Goal: Task Accomplishment & Management: Complete application form

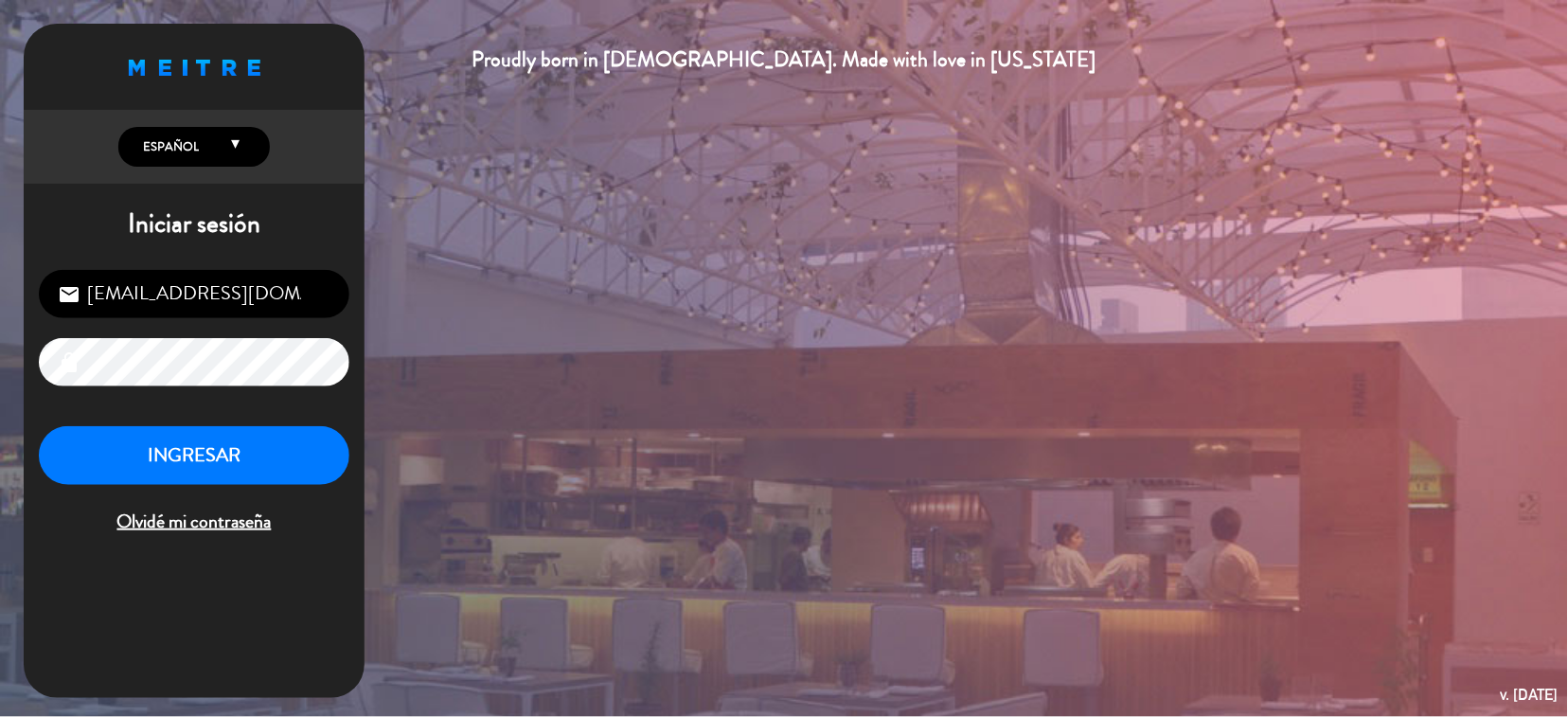
click at [0, 435] on div "Proudly born in [DEMOGRAPHIC_DATA]. Made with love in [US_STATE] English Españo…" at bounding box center [784, 358] width 1568 height 717
click at [220, 504] on div "INGRESAR Olvidé mi contraseña" at bounding box center [195, 482] width 311 height 112
click at [132, 438] on button "INGRESAR" at bounding box center [195, 456] width 311 height 59
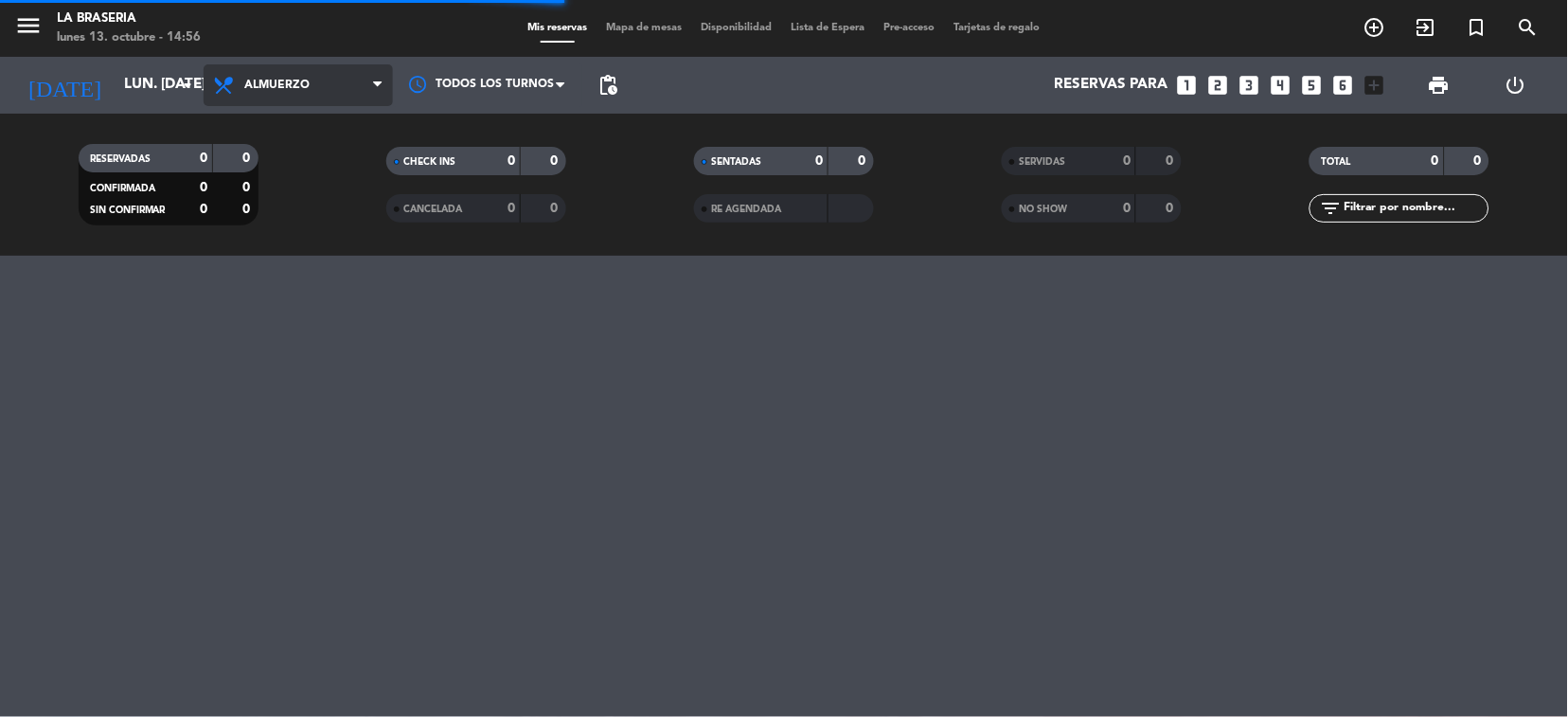
click at [334, 75] on span "Almuerzo" at bounding box center [298, 84] width 190 height 41
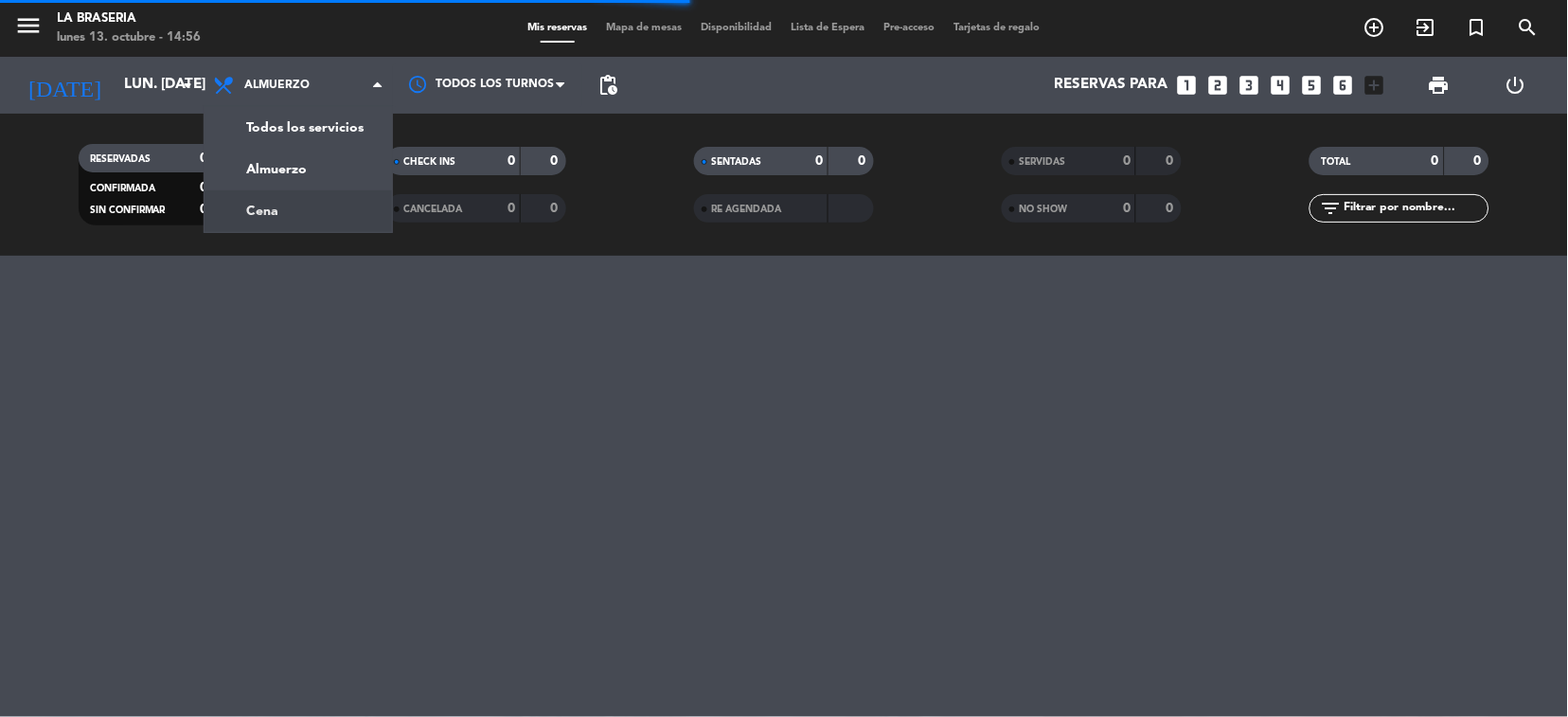
click at [333, 223] on div "CHECK INS 0 0 CANCELADA 0 0" at bounding box center [475, 184] width 308 height 104
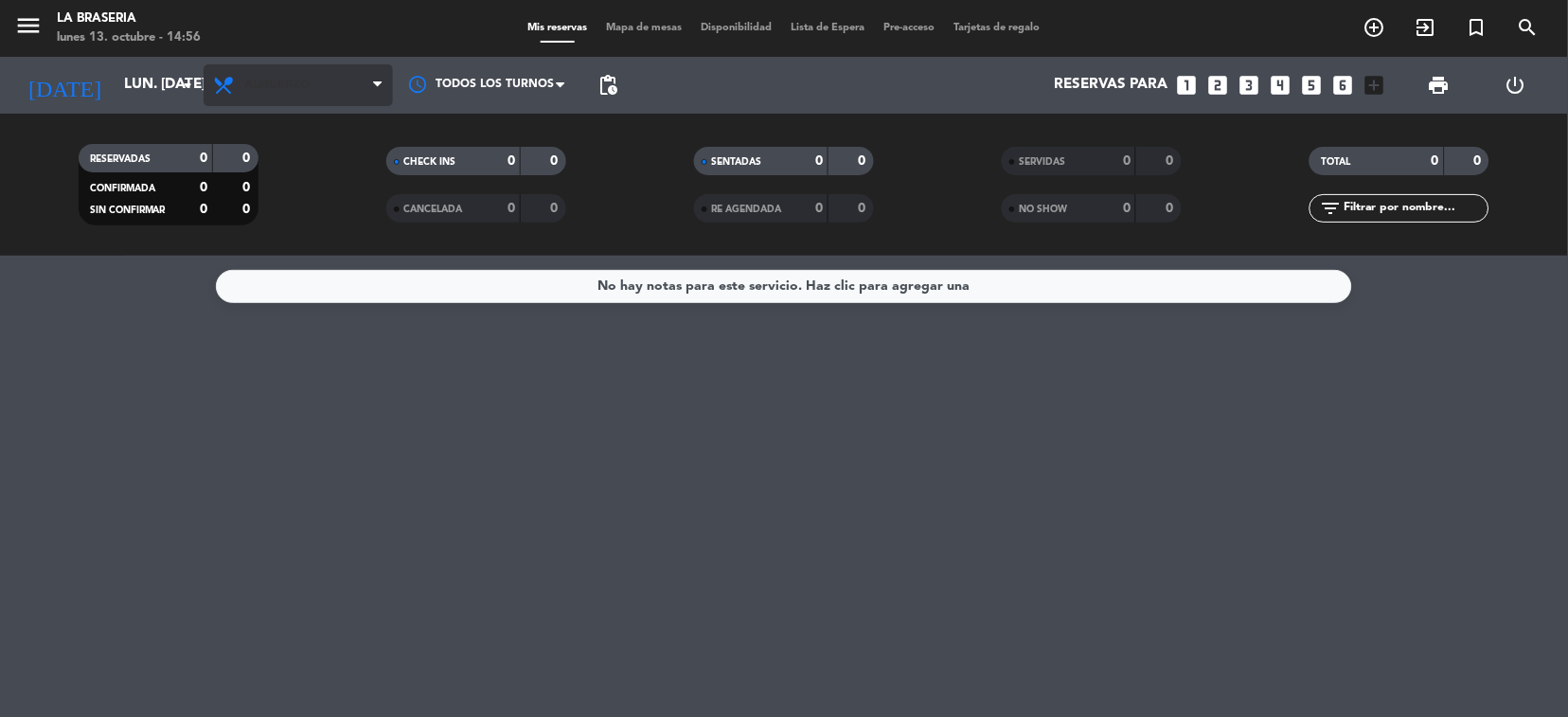
click at [298, 79] on span "Almuerzo" at bounding box center [277, 85] width 65 height 13
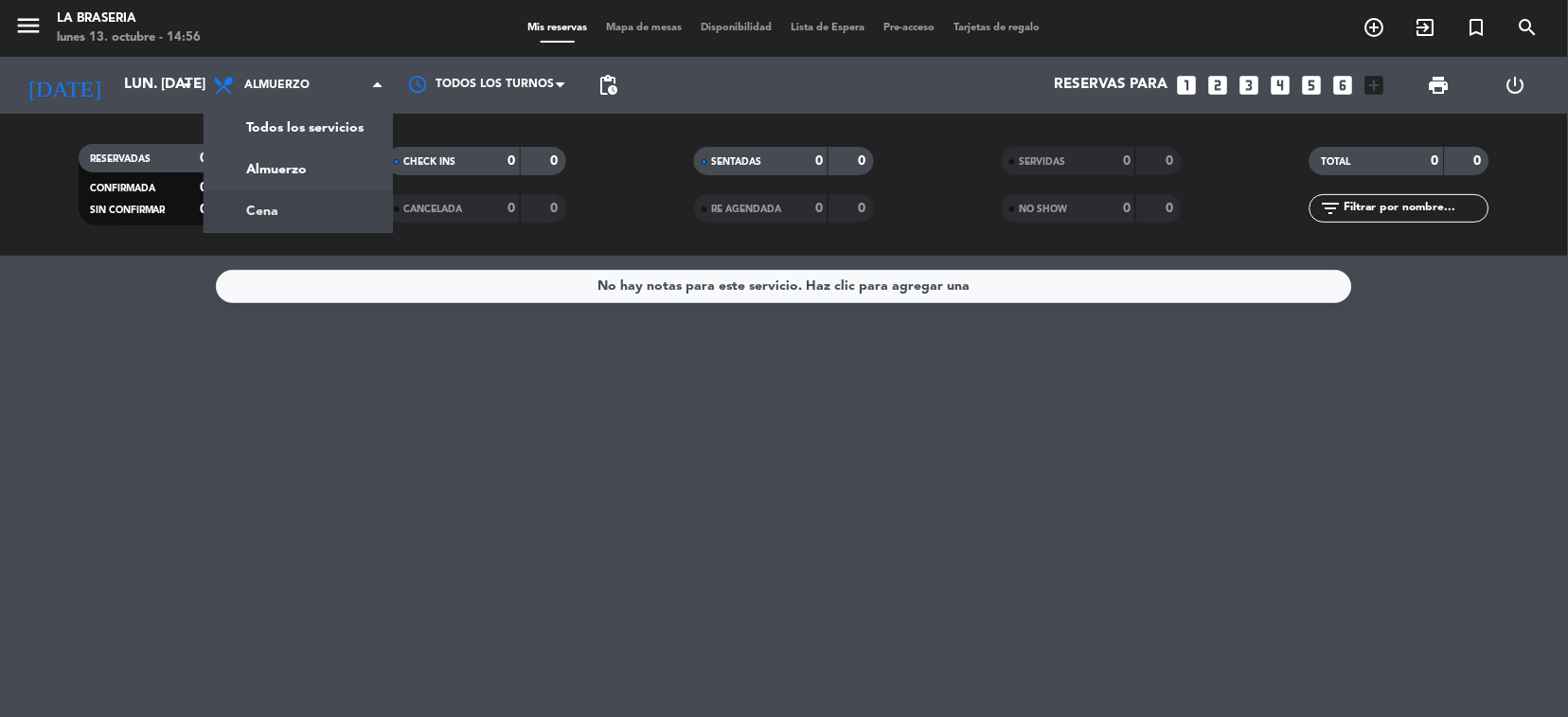
click at [295, 200] on div "menu La Braseria lunes 13. octubre - 14:56 Mis reservas Mapa de mesas Disponibi…" at bounding box center [784, 127] width 1568 height 256
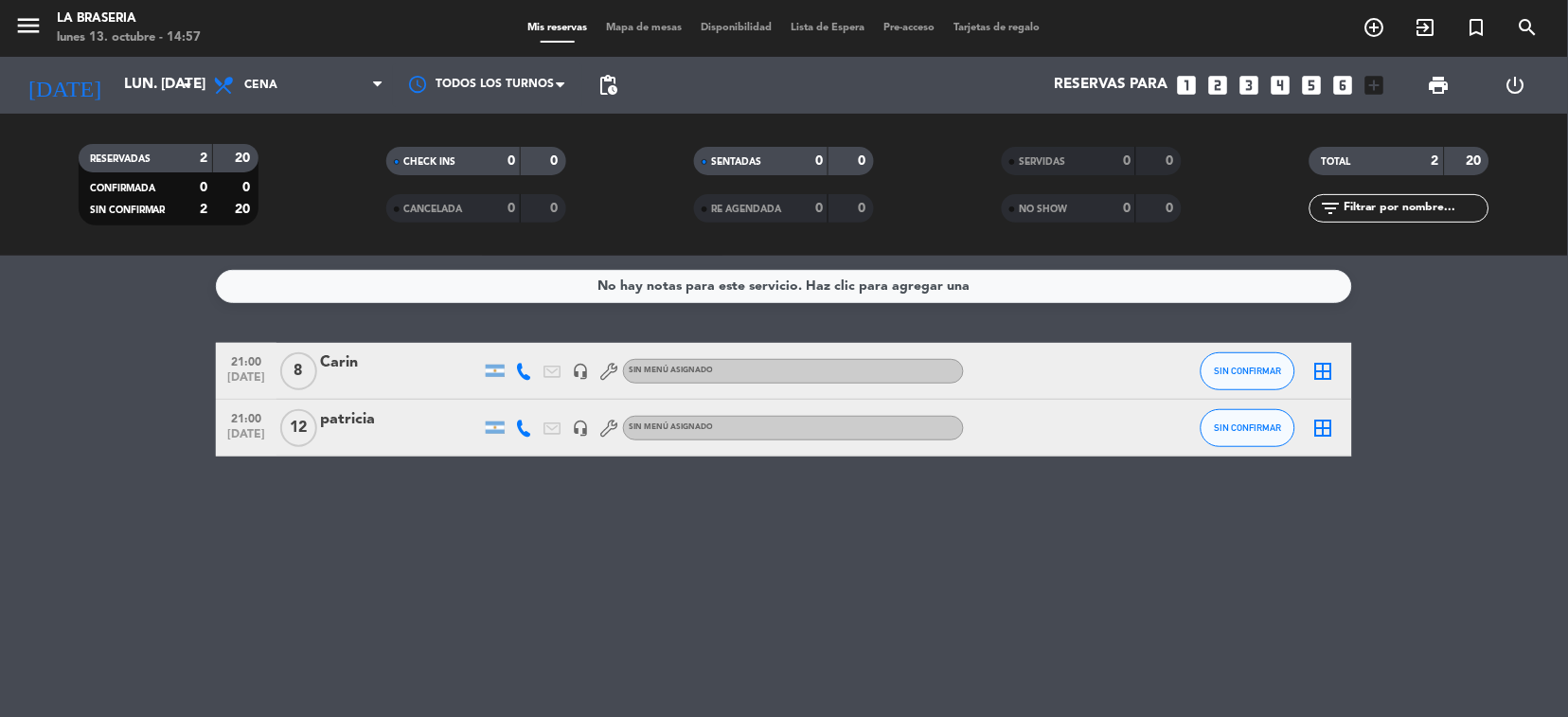
click at [393, 454] on div "21:00 [DATE] [PERSON_NAME] headset_mic Sin menú asignado SIN CONFIRMAR border_a…" at bounding box center [784, 428] width 1137 height 57
click at [366, 443] on div at bounding box center [401, 441] width 161 height 15
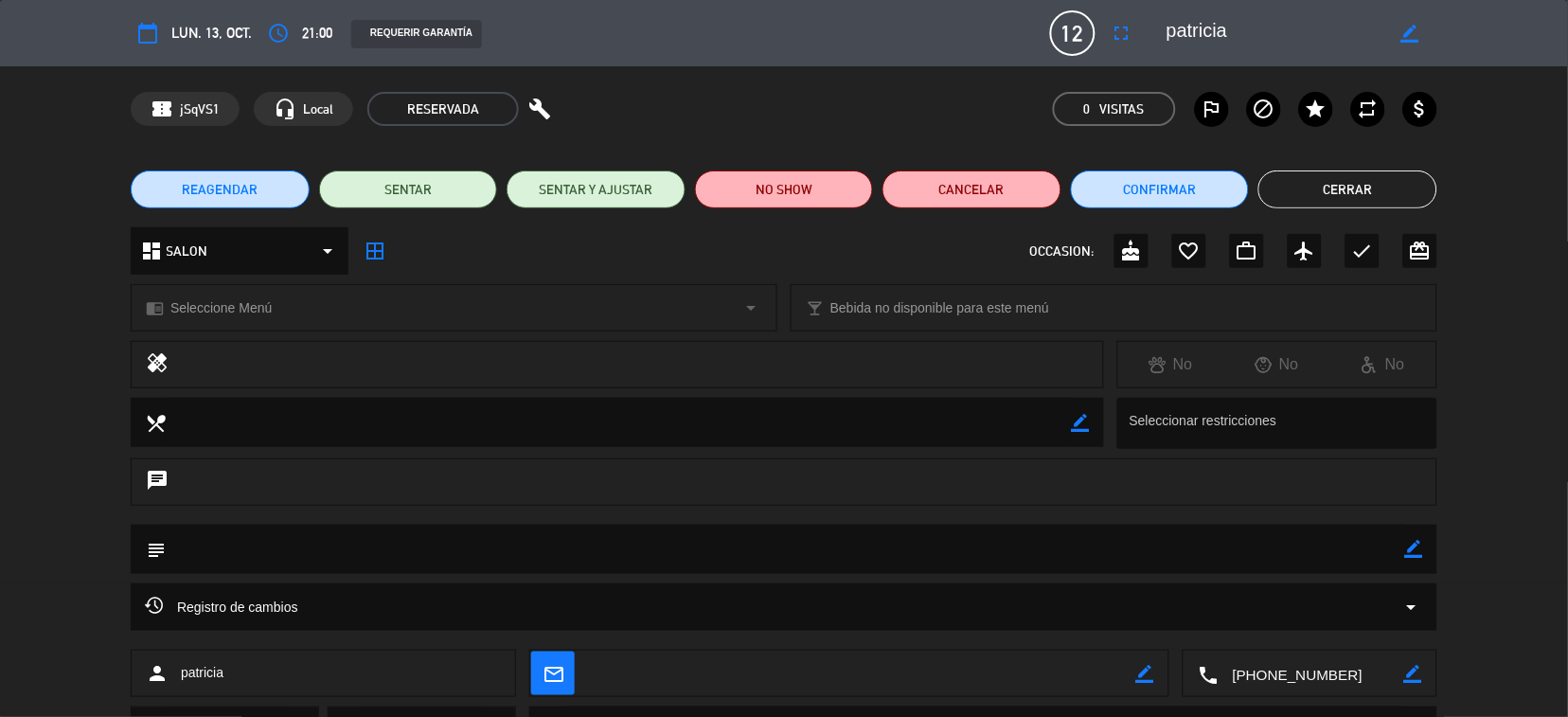
click at [1335, 205] on button "Cerrar" at bounding box center [1348, 190] width 179 height 38
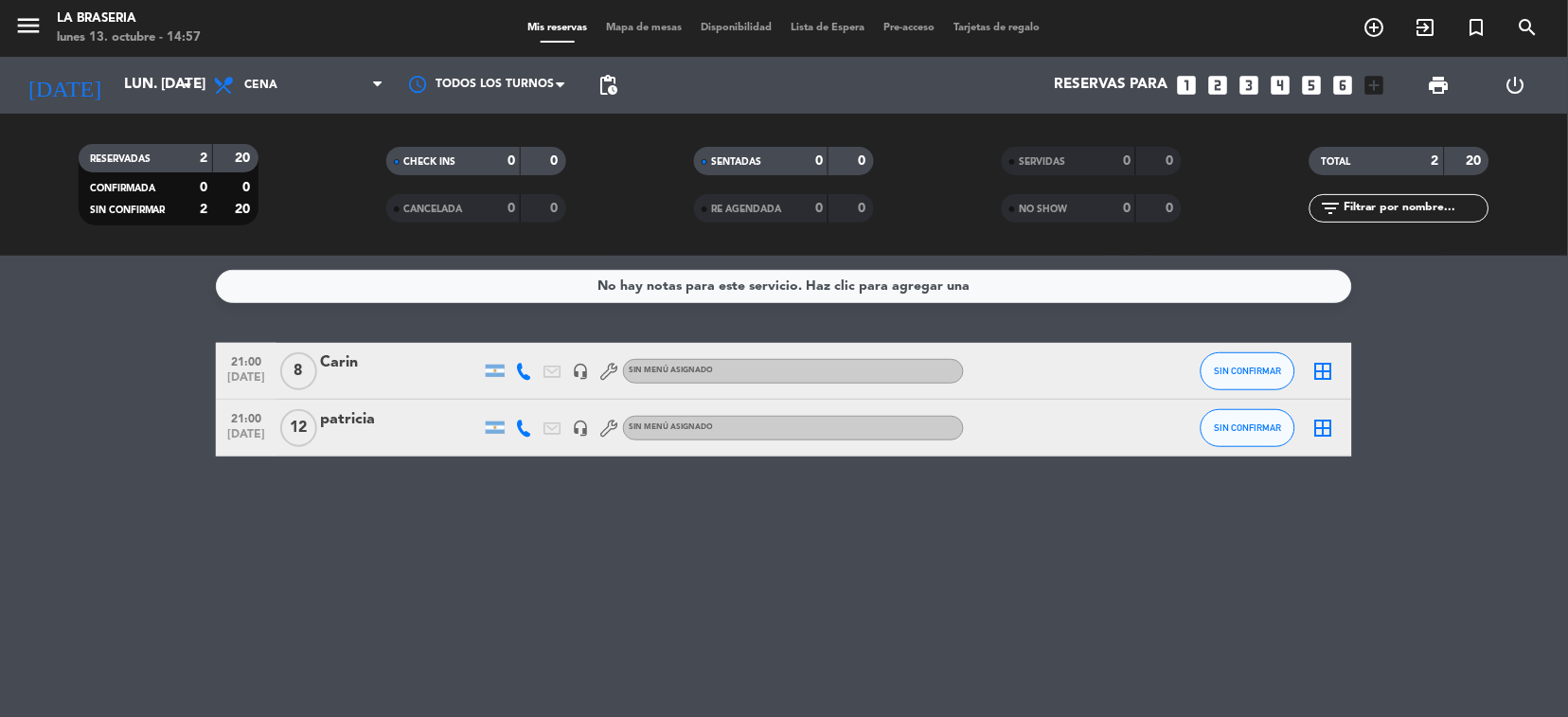
click at [0, 612] on div "No hay notas para este servicio. Haz clic para agregar una 21:00 [DATE] 8 [PERS…" at bounding box center [784, 486] width 1568 height 461
click at [196, 83] on icon "arrow_drop_down" at bounding box center [188, 85] width 23 height 23
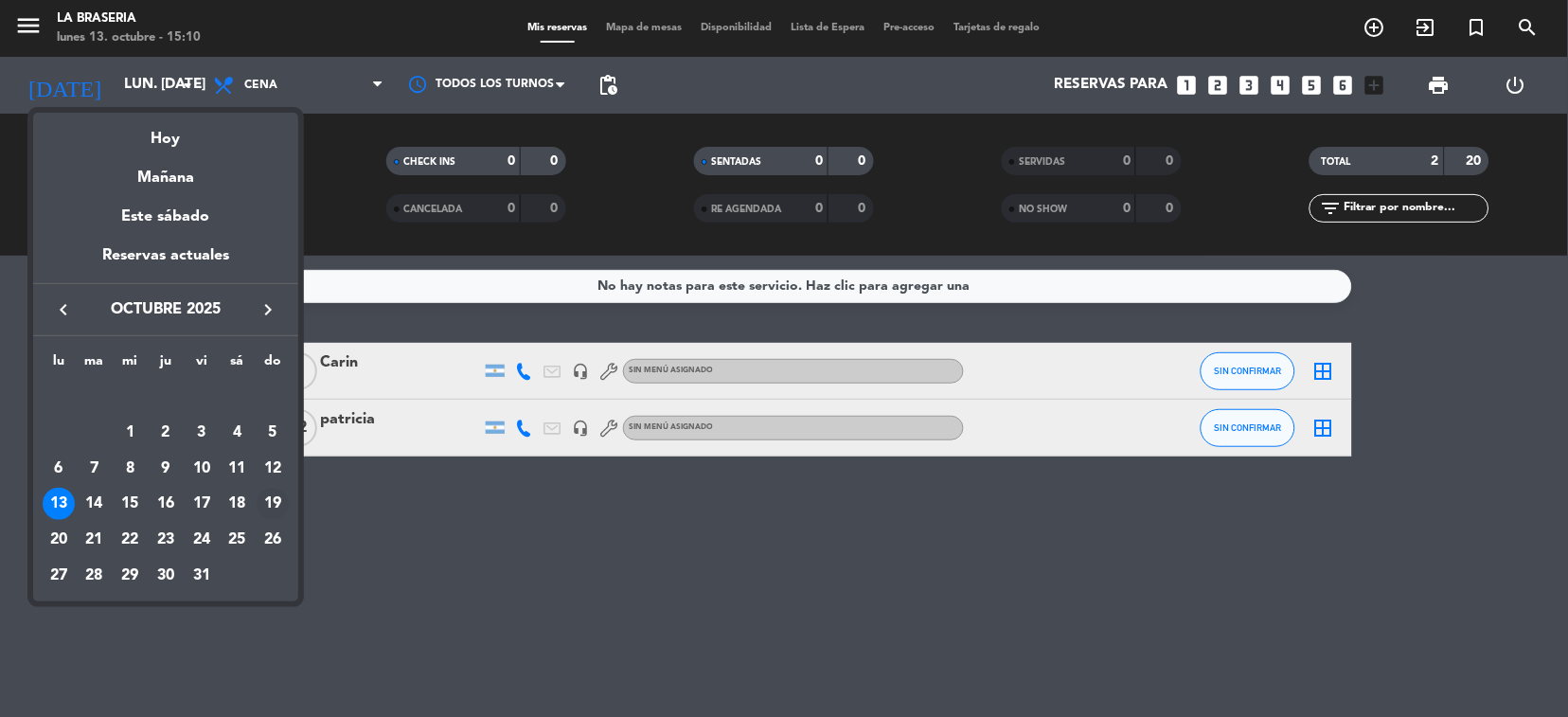
click at [258, 502] on div "19" at bounding box center [273, 504] width 33 height 33
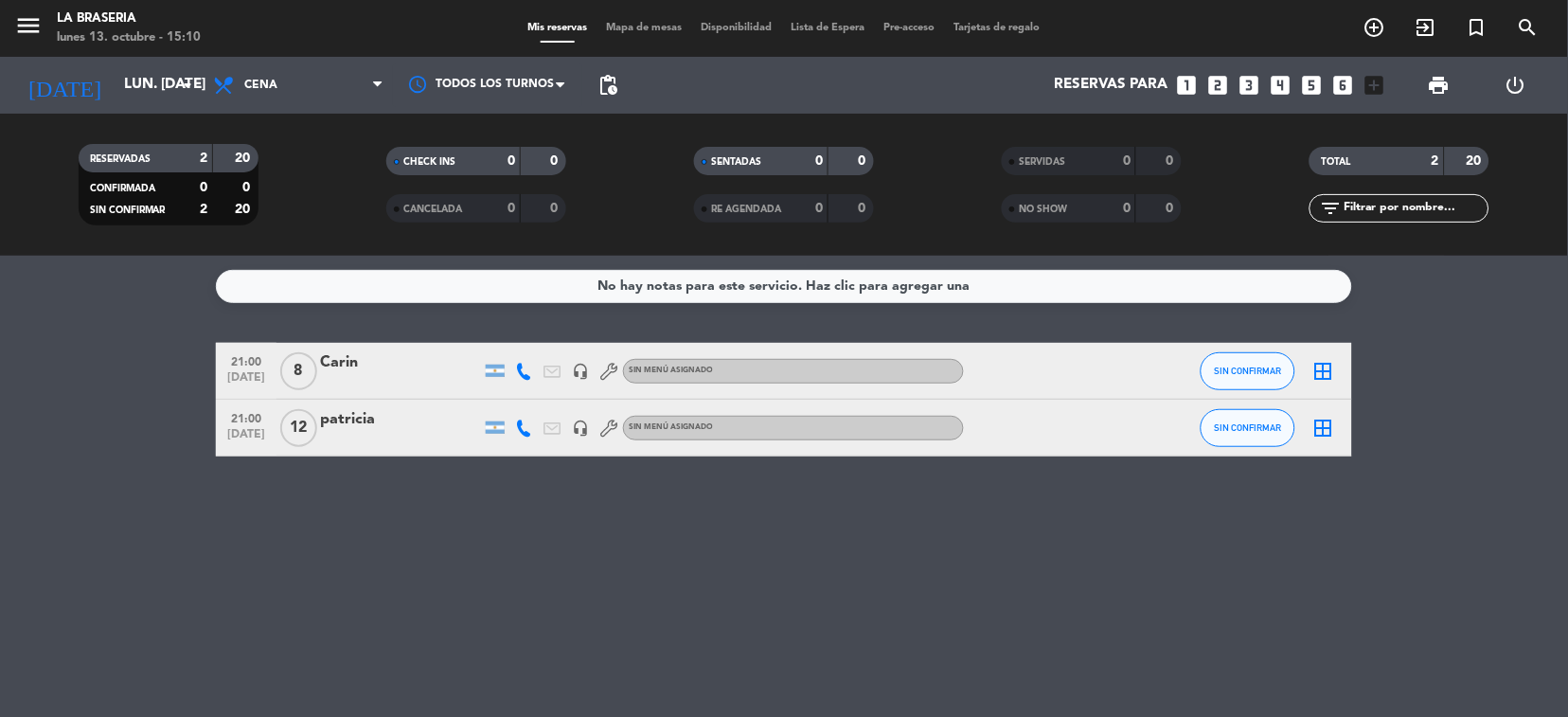
type input "dom. [DATE]"
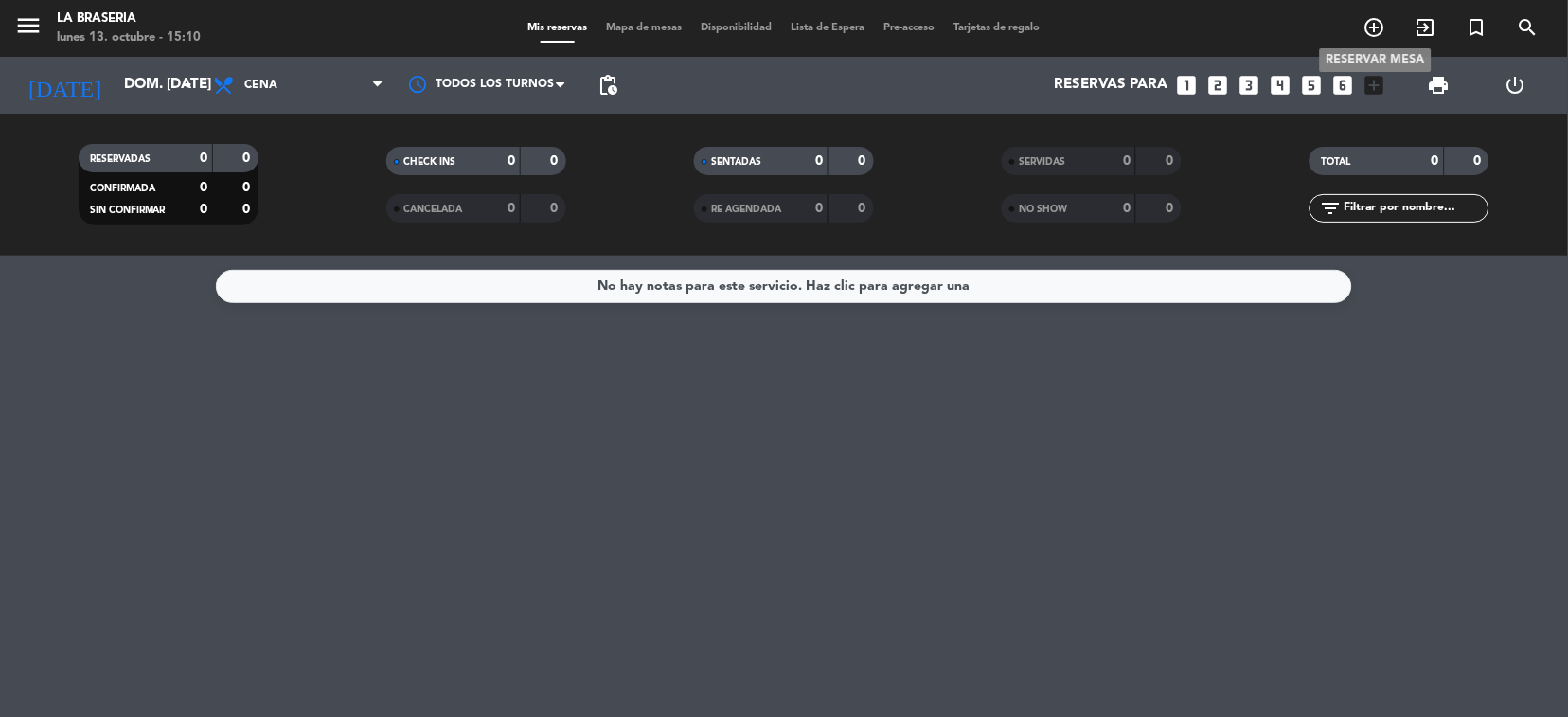
click at [1361, 37] on span "add_circle_outline" at bounding box center [1374, 28] width 51 height 33
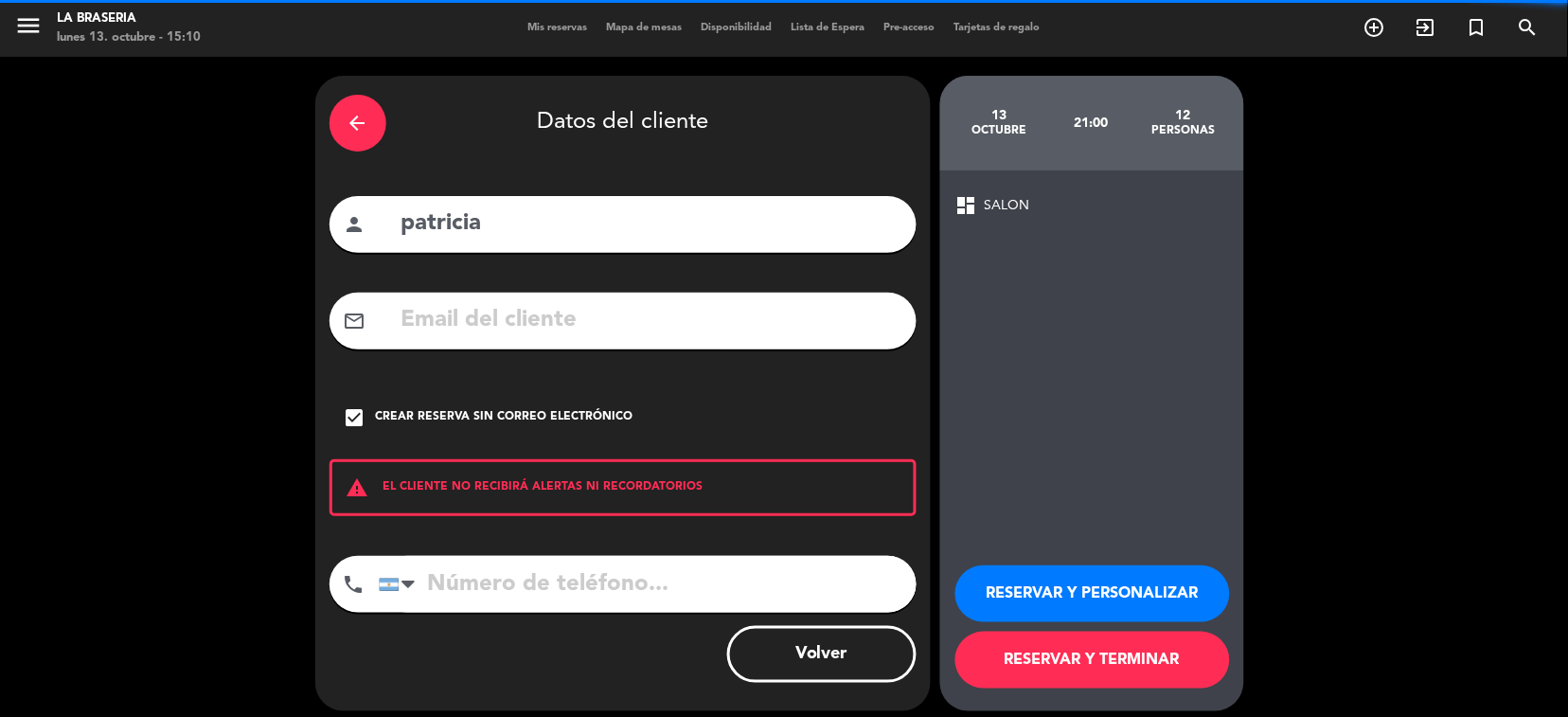
click at [392, 119] on div "arrow_back Datos del cliente" at bounding box center [623, 123] width 588 height 66
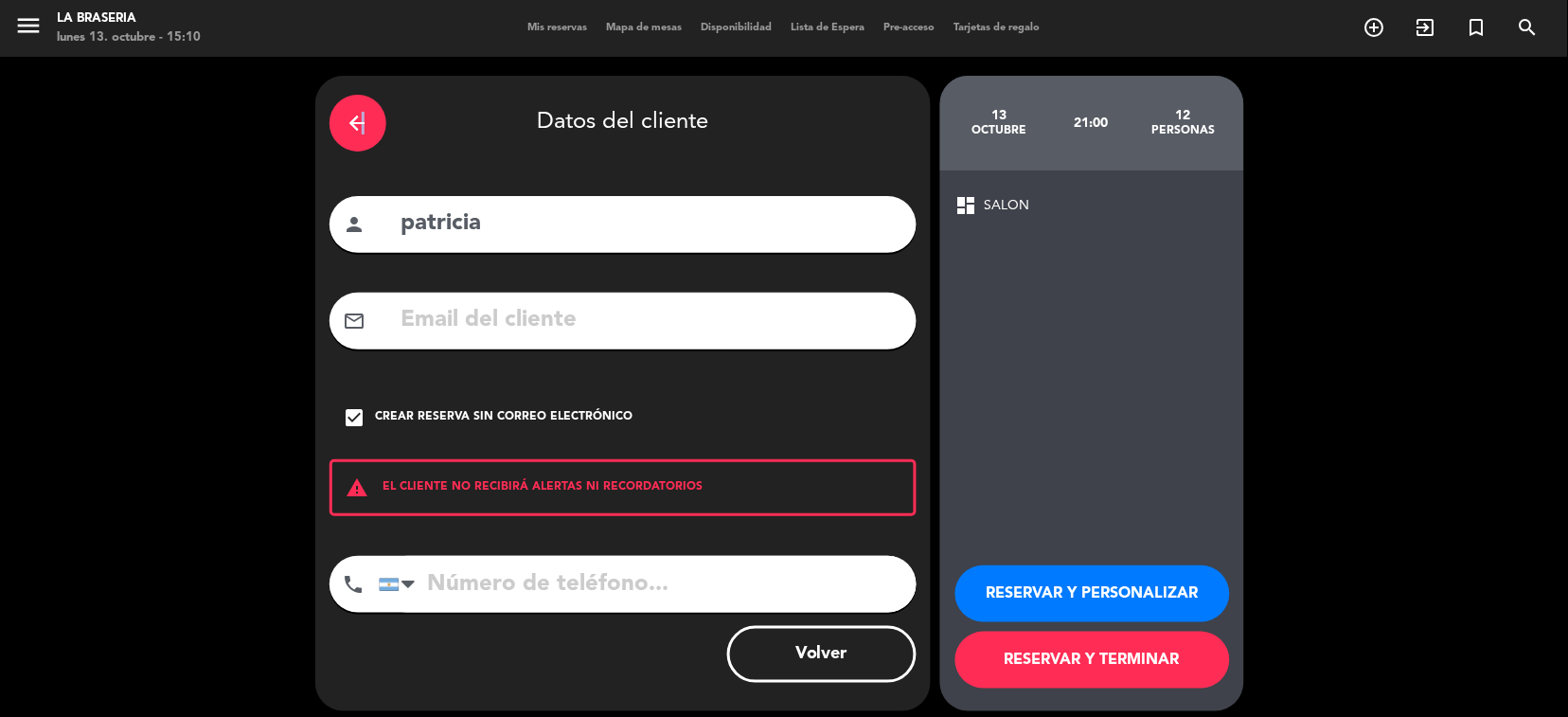
click at [360, 148] on div "arrow_back" at bounding box center [357, 123] width 57 height 57
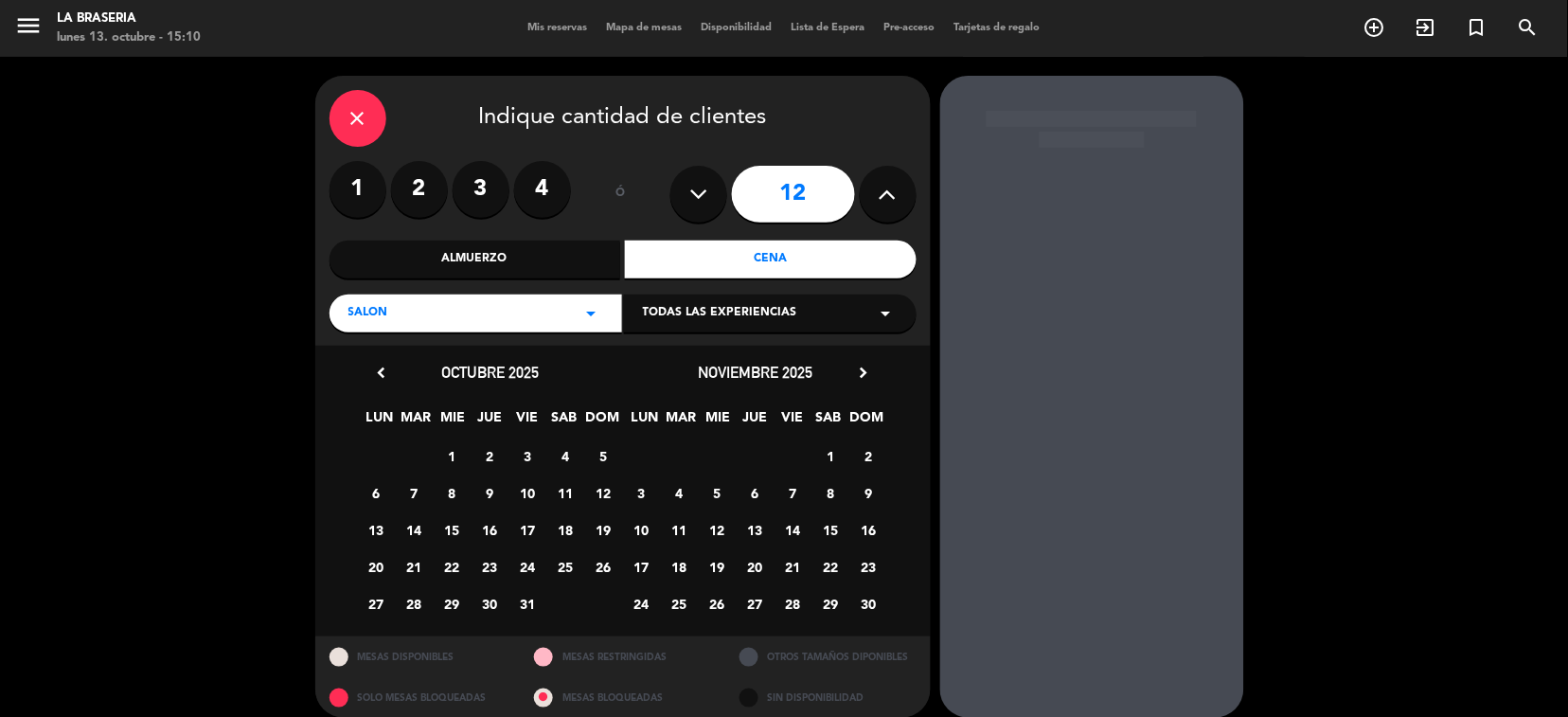
click at [905, 196] on button at bounding box center [888, 194] width 57 height 57
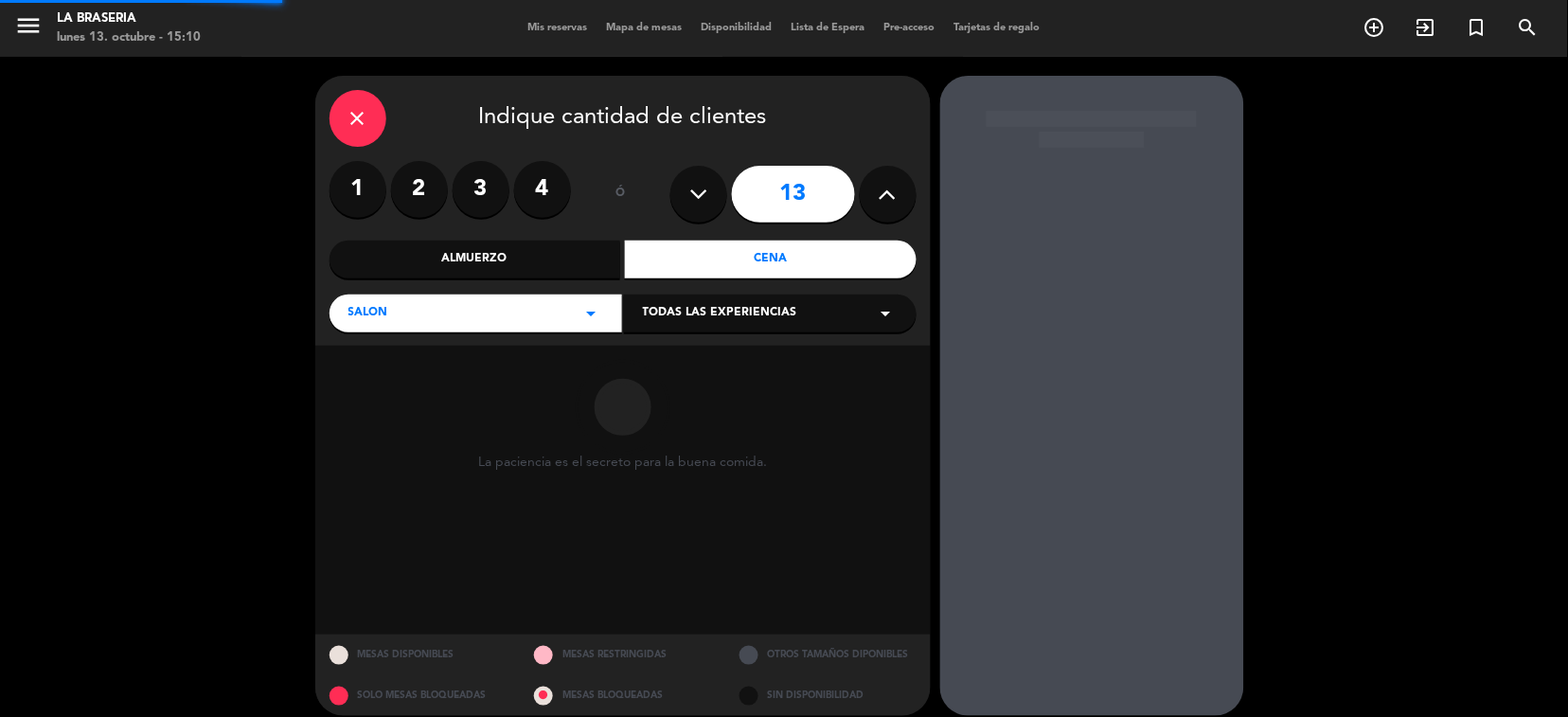
click at [905, 196] on button at bounding box center [888, 194] width 57 height 57
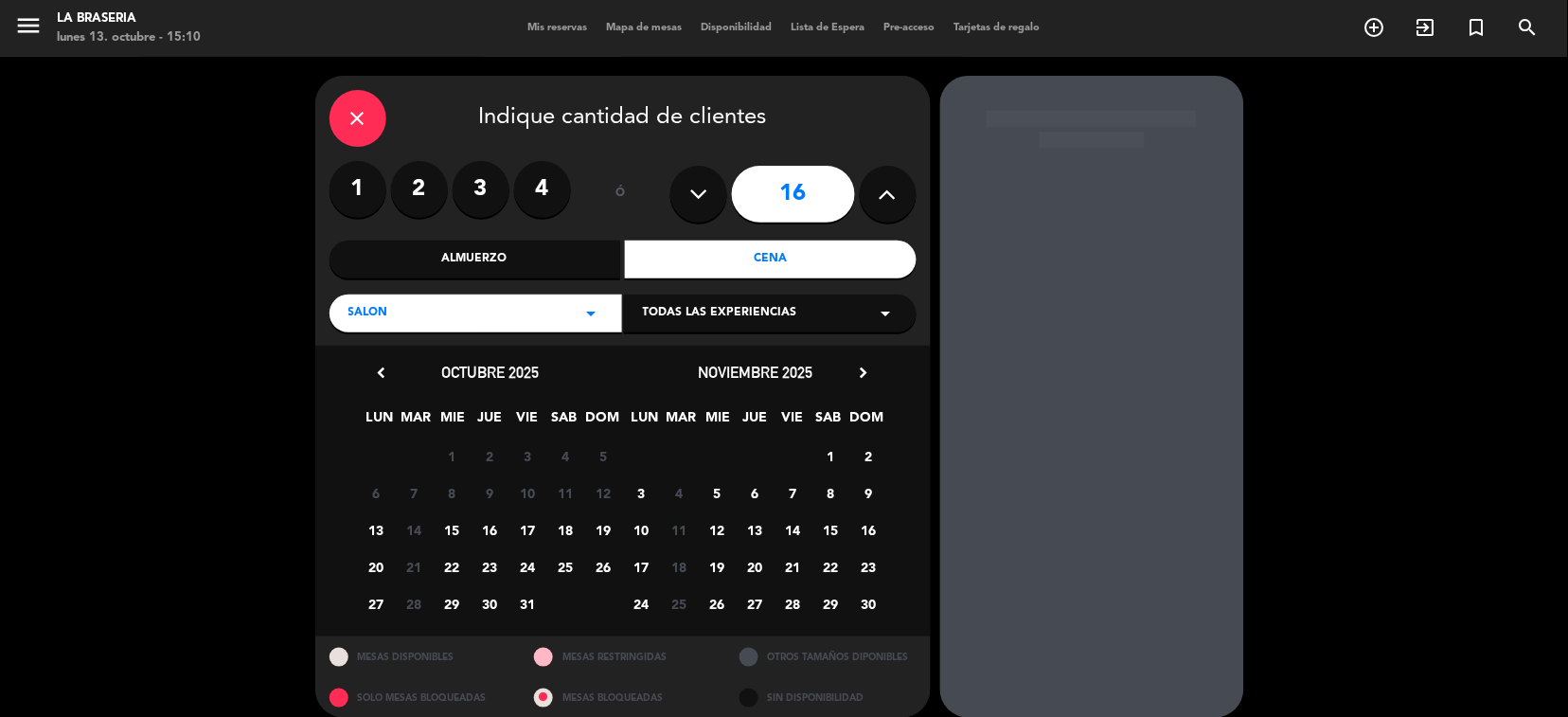
click at [710, 197] on button at bounding box center [699, 194] width 57 height 57
type input "15"
click at [712, 245] on div "Cena" at bounding box center [771, 260] width 291 height 38
click at [607, 515] on span "19" at bounding box center [604, 530] width 32 height 32
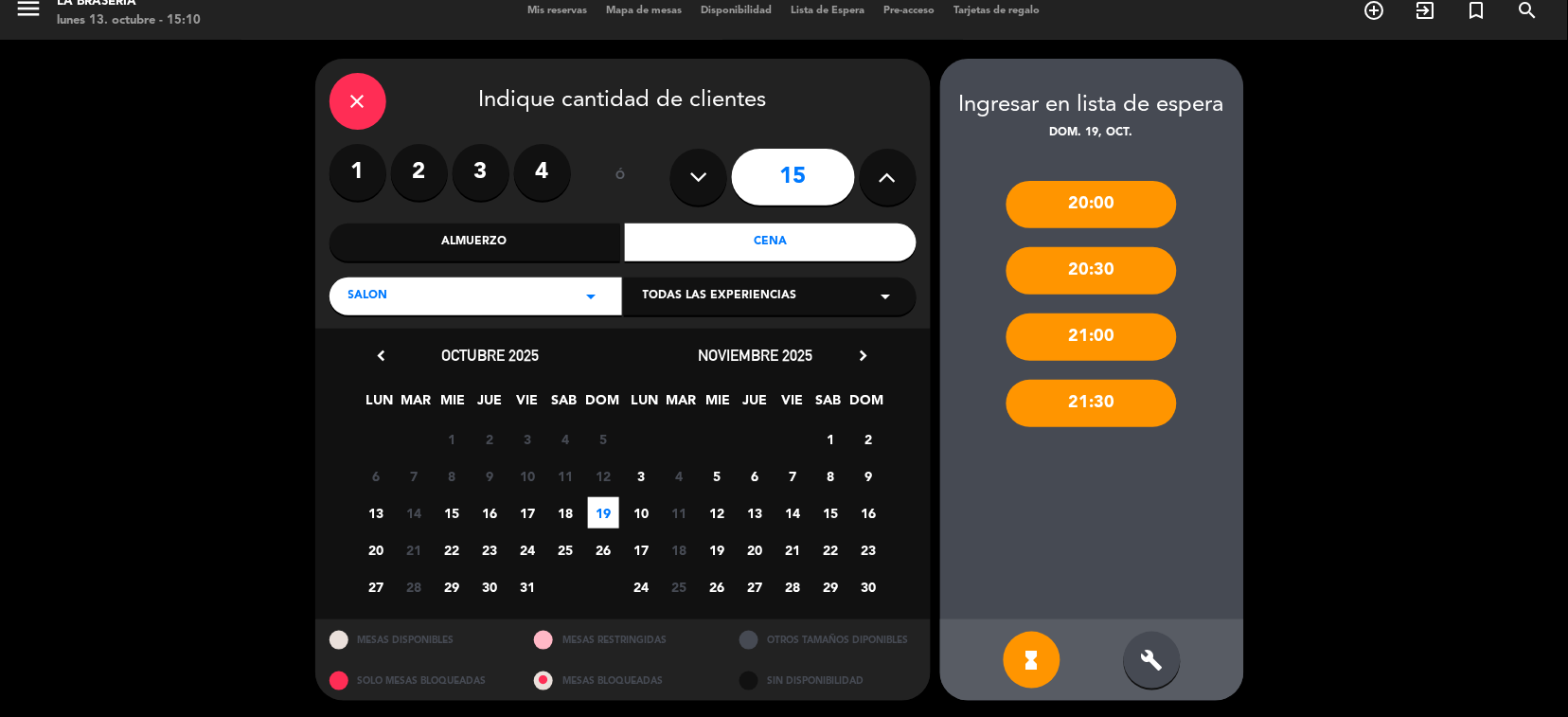
click at [1148, 674] on div "build" at bounding box center [1152, 659] width 57 height 57
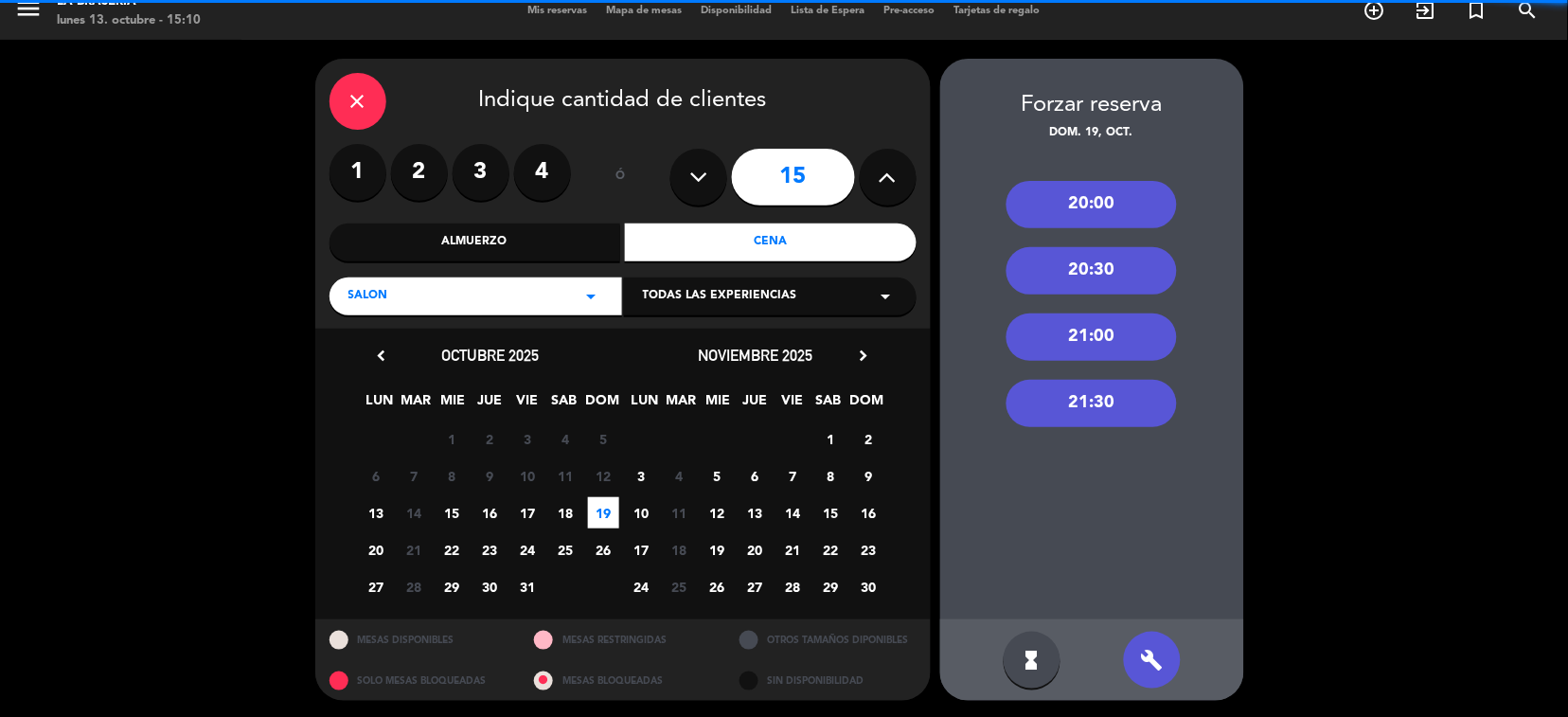
click at [1112, 282] on div "20:30" at bounding box center [1092, 270] width 171 height 47
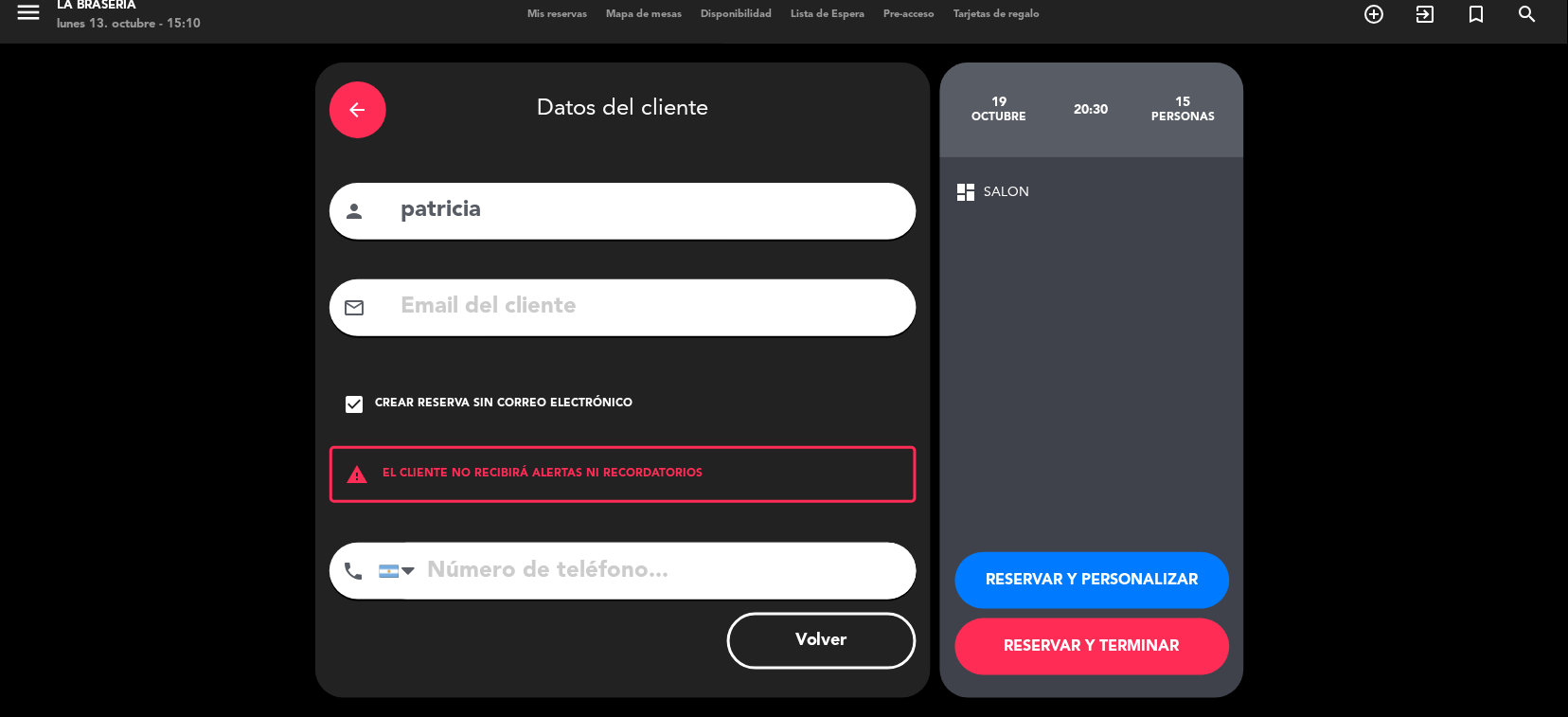
scroll to position [12, 0]
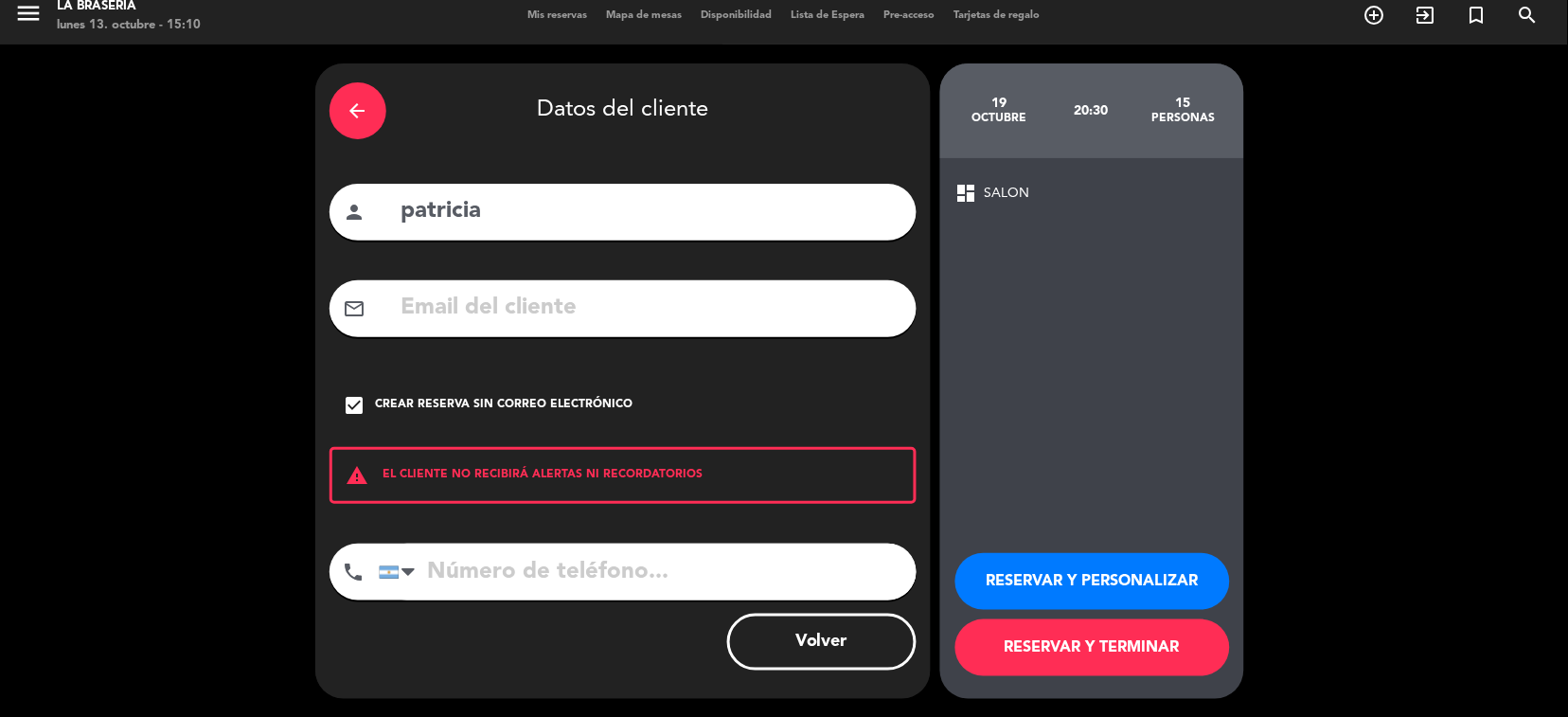
click at [512, 216] on input "patricia" at bounding box center [651, 212] width 503 height 39
type input "[PERSON_NAME]"
click at [647, 603] on div "phone [GEOGRAPHIC_DATA] +1 [GEOGRAPHIC_DATA] +44 [GEOGRAPHIC_DATA] ([GEOGRAPHIC…" at bounding box center [623, 578] width 588 height 70
click at [641, 575] on input "tel" at bounding box center [647, 571] width 538 height 57
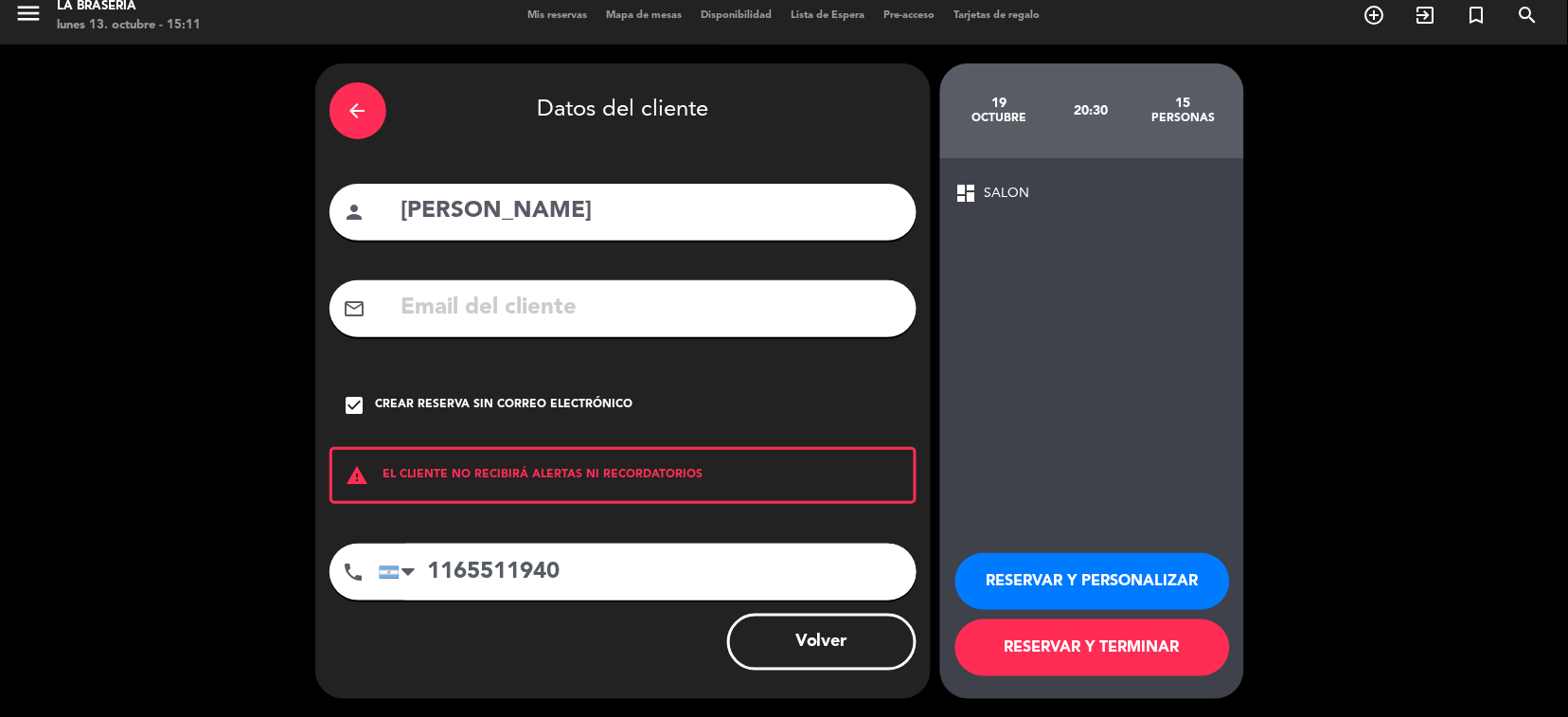
type input "1165511940"
click at [1180, 575] on button "RESERVAR Y PERSONALIZAR" at bounding box center [1093, 581] width 275 height 57
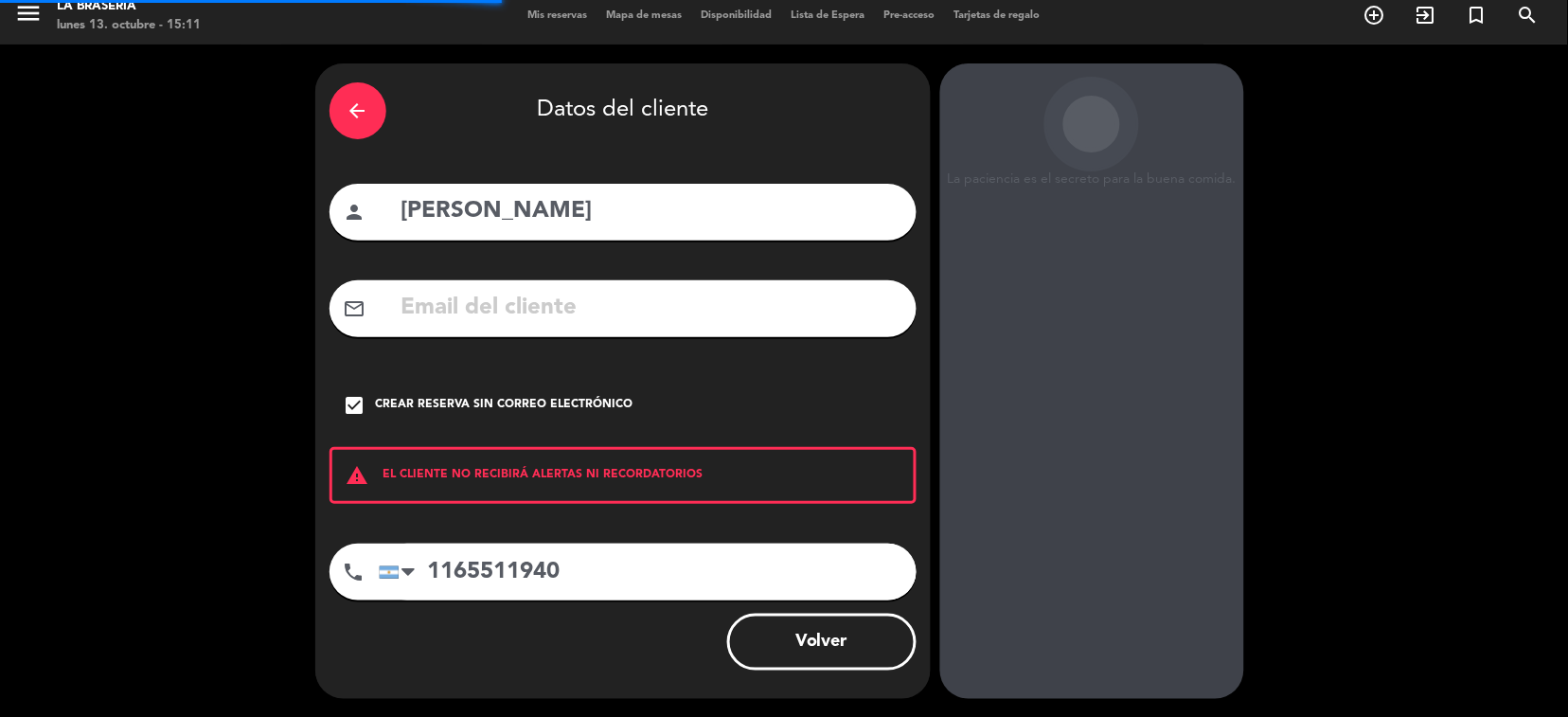
scroll to position [39, 0]
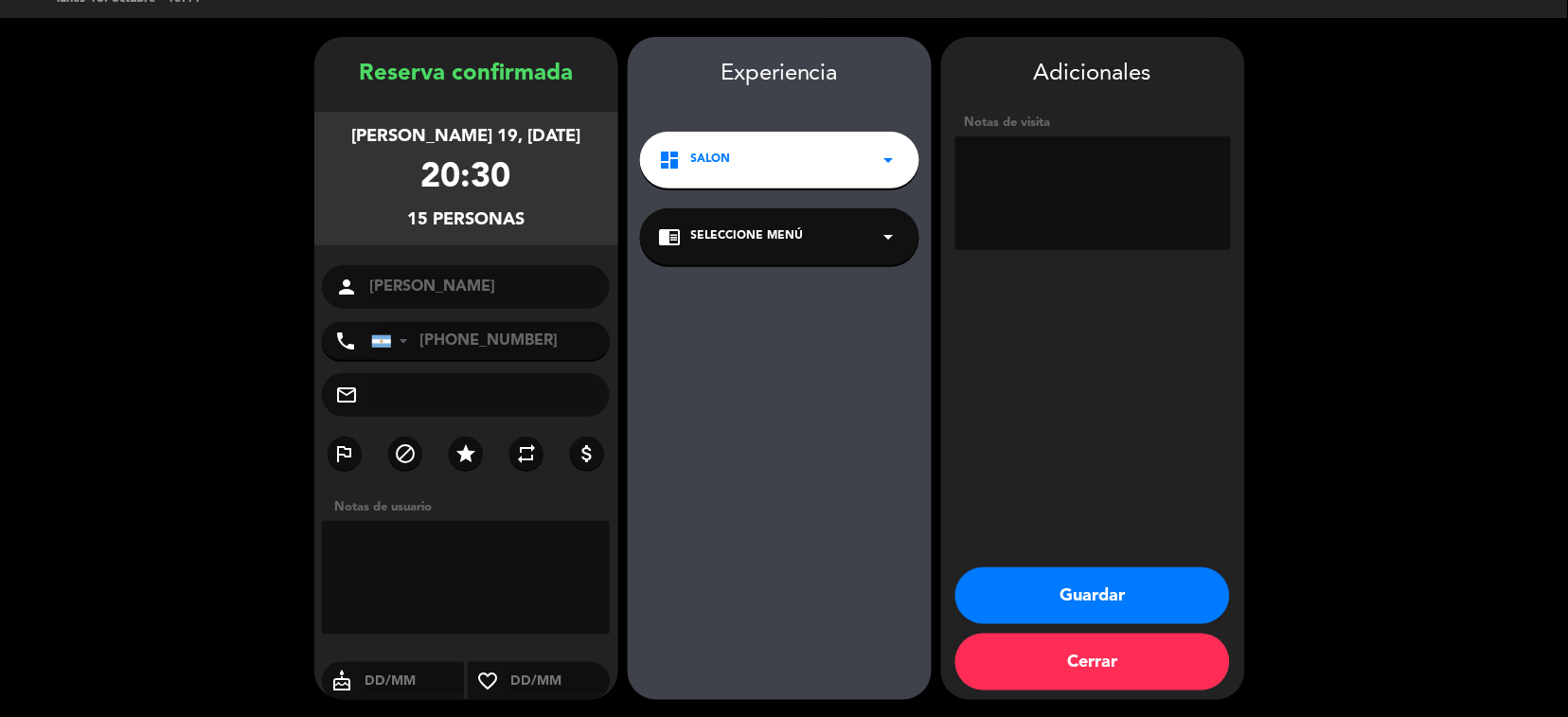
click at [1118, 569] on button "Guardar" at bounding box center [1093, 595] width 275 height 57
